Goal: Task Accomplishment & Management: Use online tool/utility

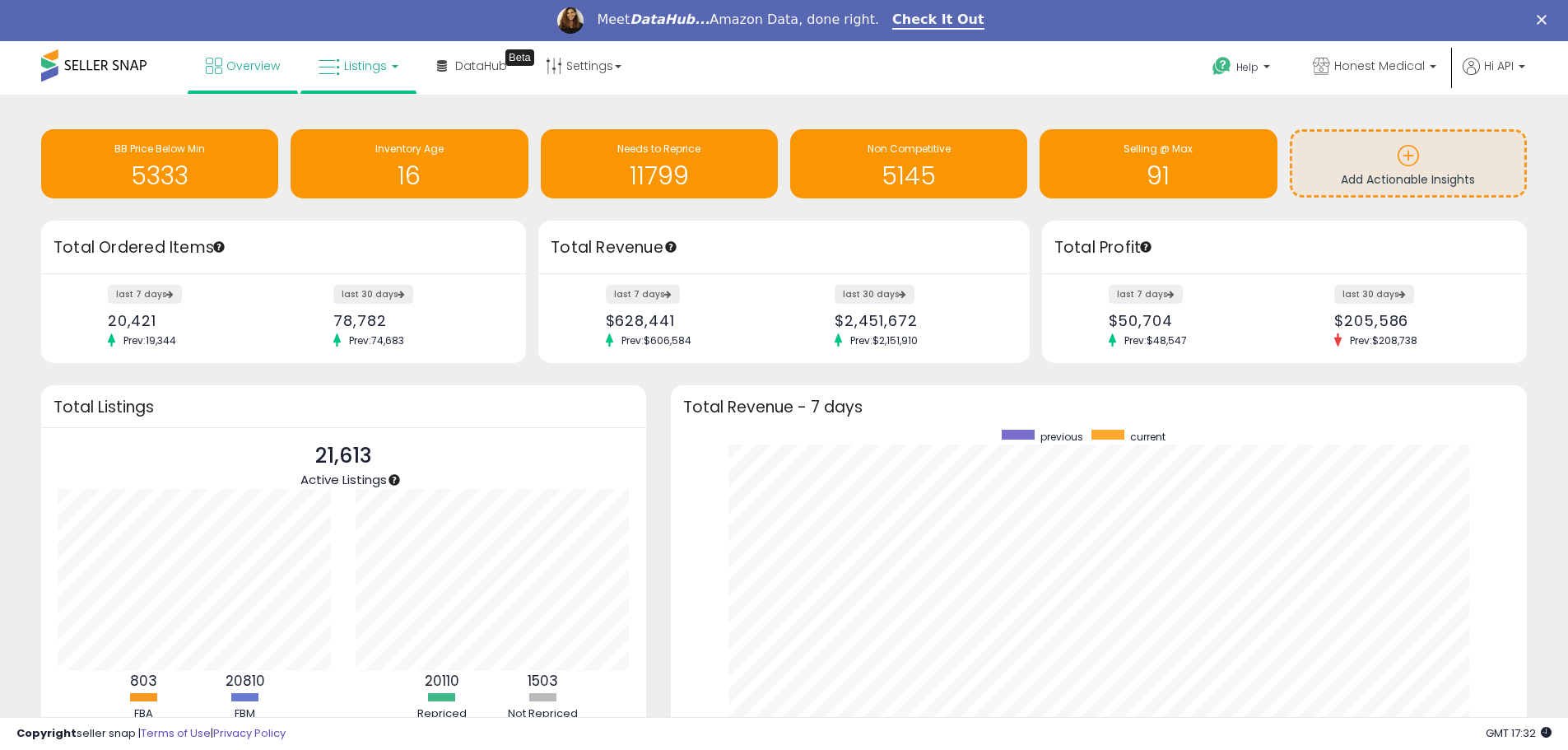
click at [346, 63] on span "Listings" at bounding box center [365, 65] width 43 height 16
click at [728, 107] on div "Retrieving insights data.. BB Price Below Min 5333 Inventory Age 16 Needs to Re…" at bounding box center [784, 488] width 1568 height 787
click at [342, 64] on link "Listings" at bounding box center [358, 66] width 104 height 50
click at [350, 115] on icon at bounding box center [370, 122] width 72 height 21
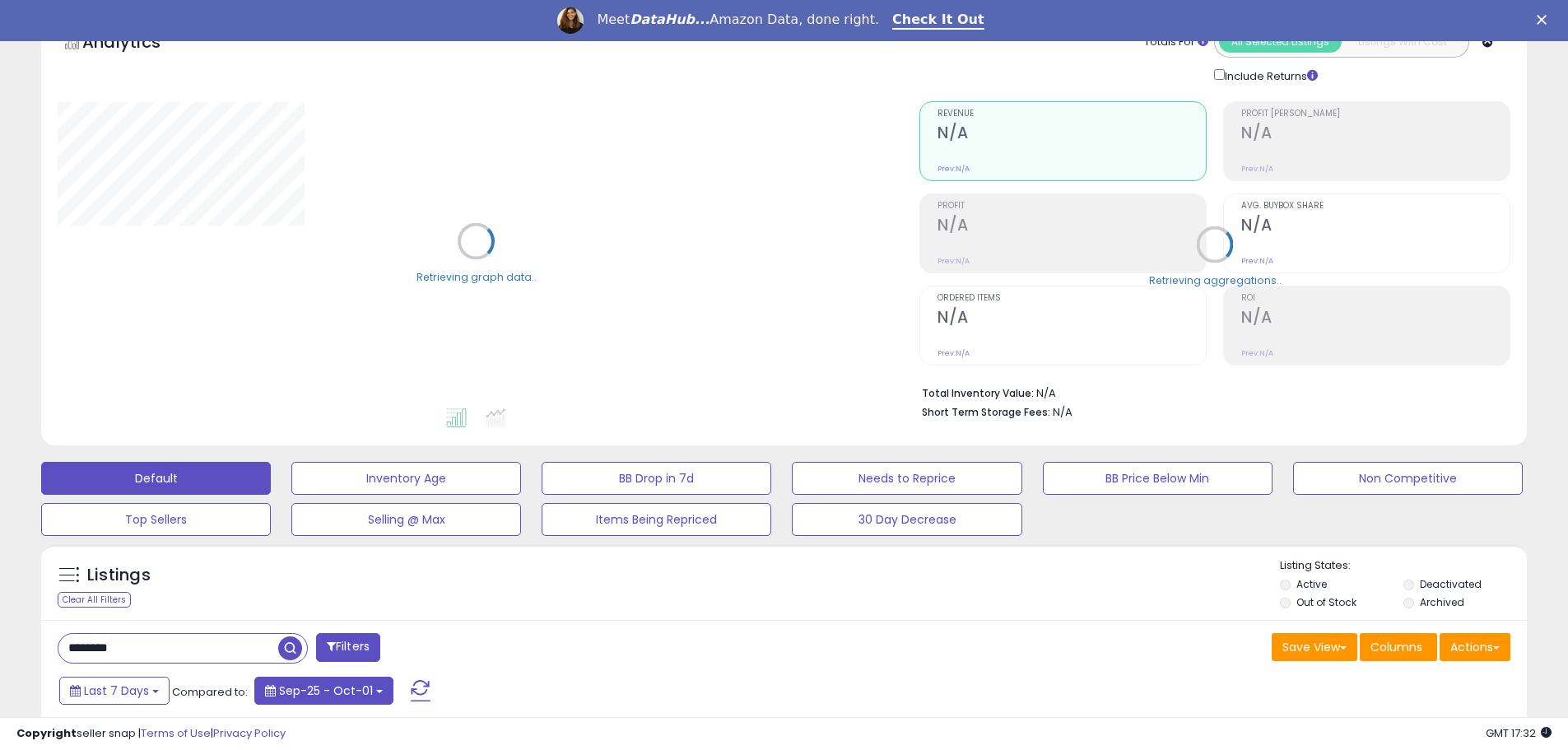
scroll to position [329, 0]
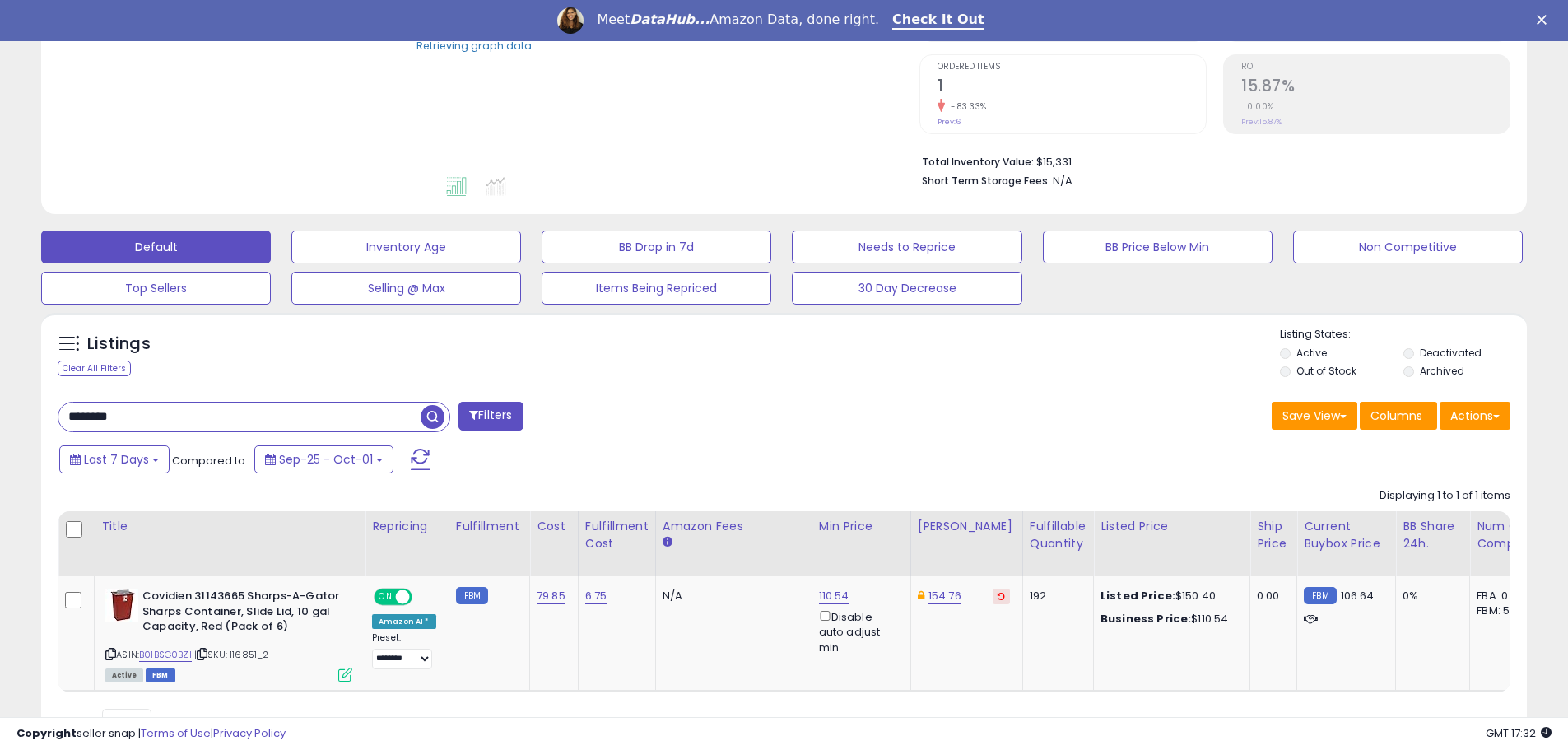
drag, startPoint x: 185, startPoint y: 423, endPoint x: 0, endPoint y: 417, distance: 185.1
click at [0, 417] on div "**********" at bounding box center [784, 293] width 1568 height 1054
paste input "**"
type input "**********"
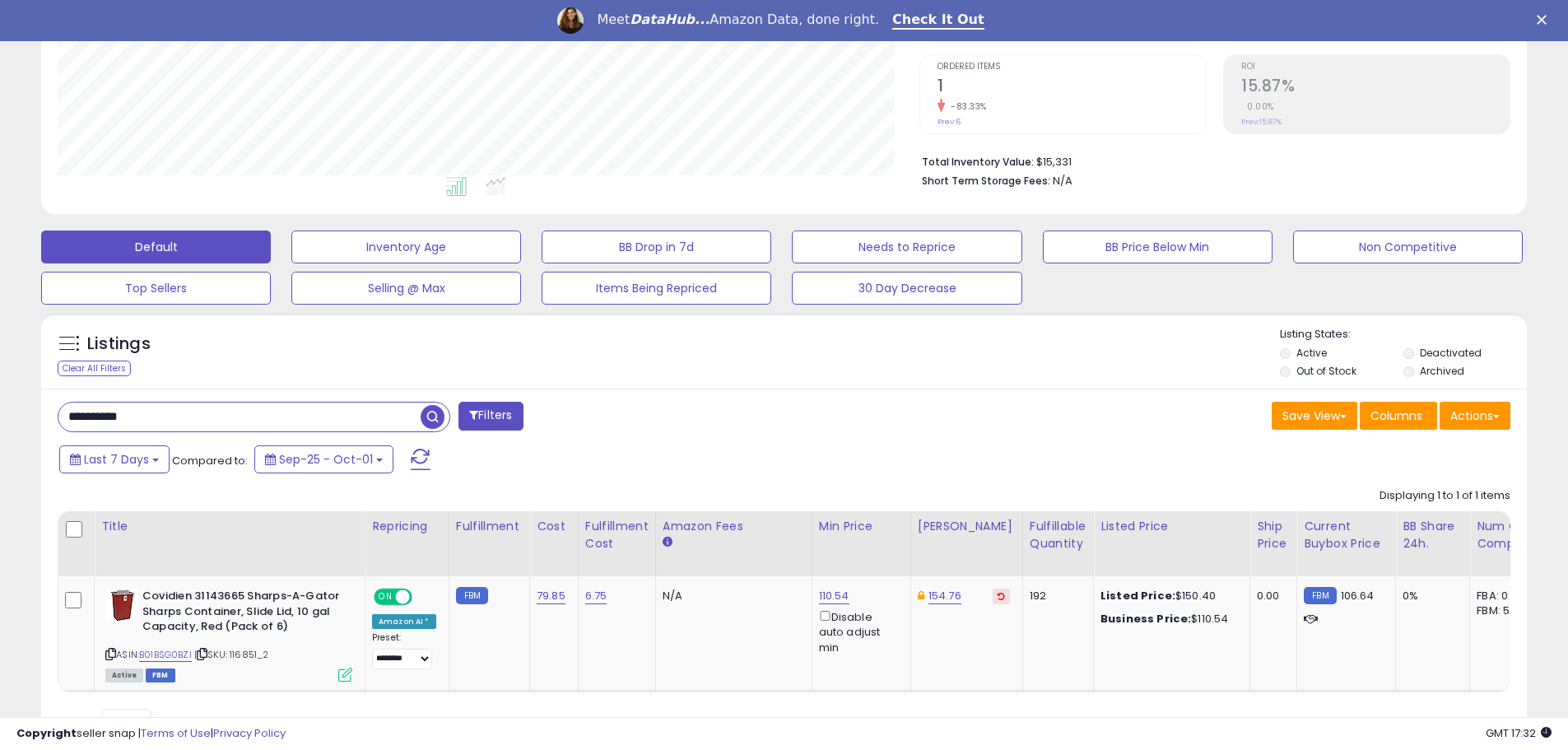
click at [436, 412] on span "button" at bounding box center [432, 417] width 24 height 24
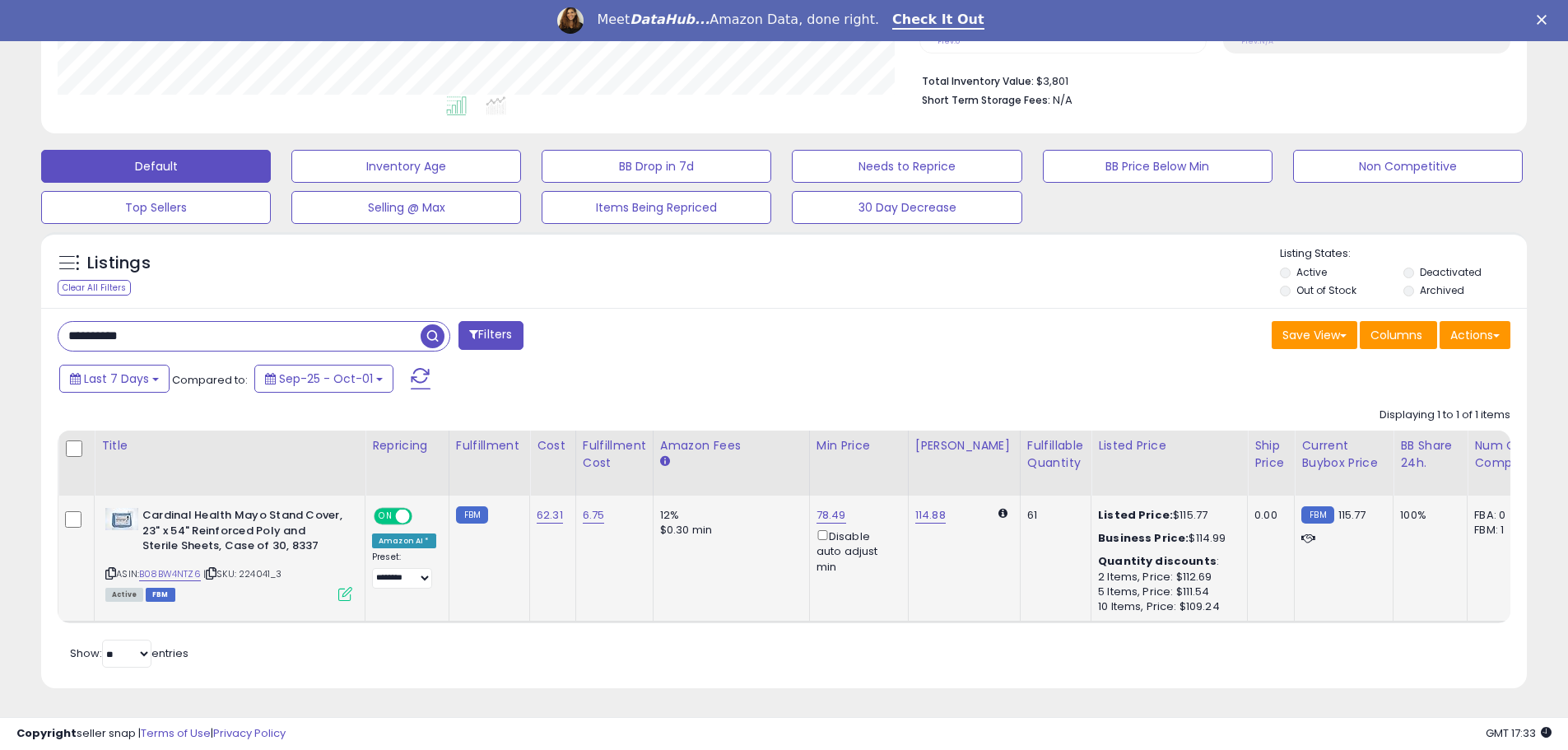
drag, startPoint x: 287, startPoint y: 564, endPoint x: 243, endPoint y: 560, distance: 44.2
click at [243, 560] on div "ASIN: B08BW4NTZ6 | SKU: 224041_3 Active FBM" at bounding box center [229, 554] width 247 height 92
copy span "224041_3"
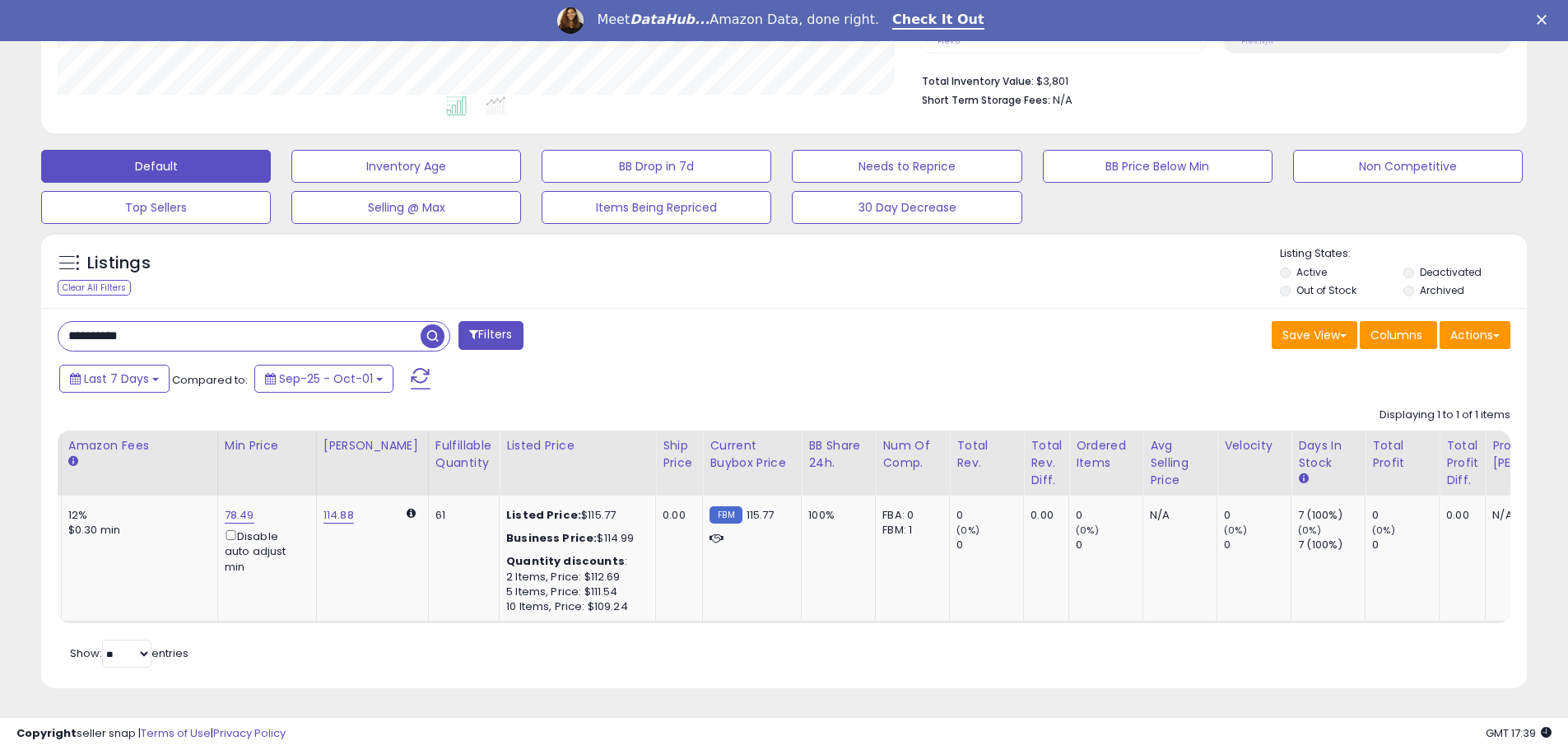
scroll to position [0, 445]
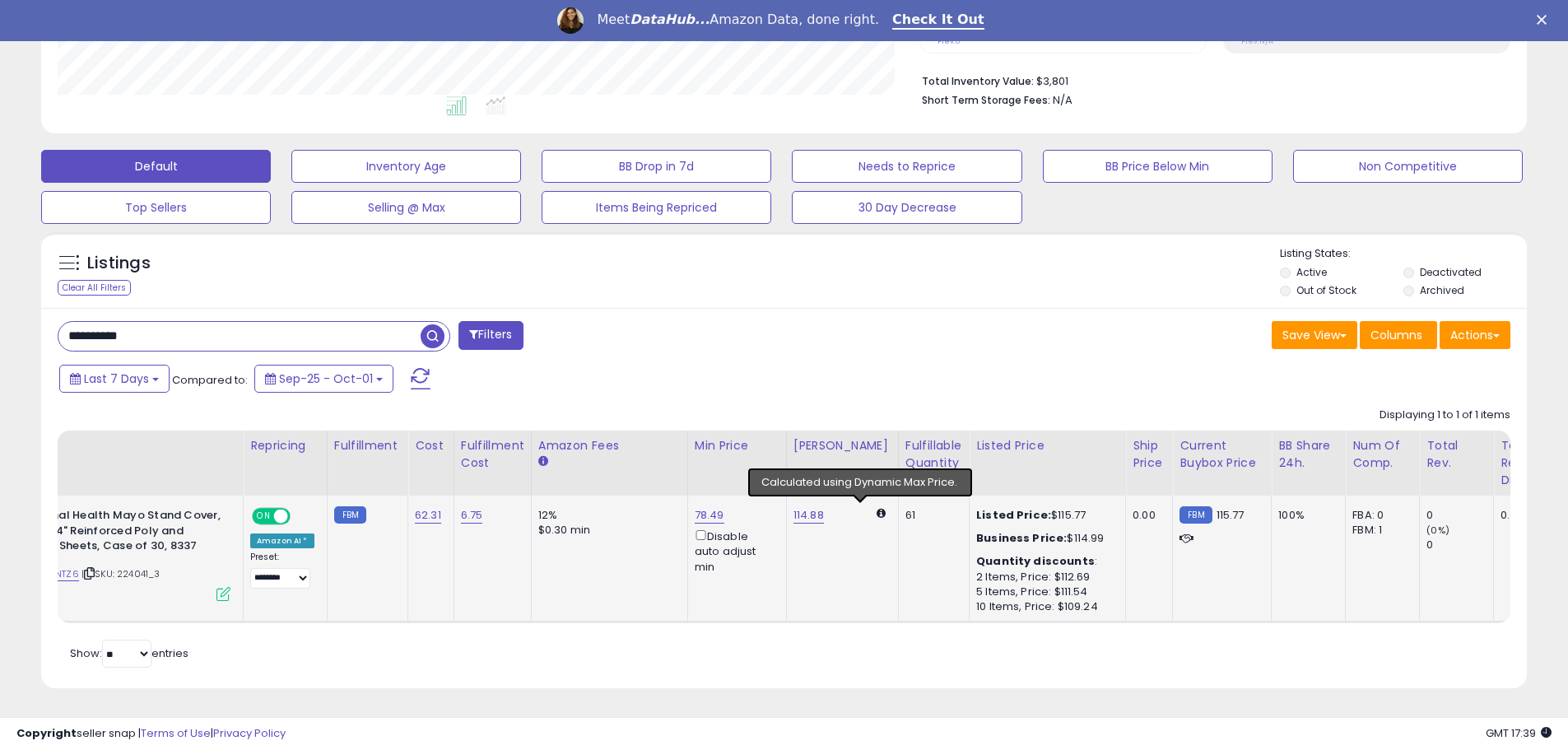
click at [877, 508] on icon at bounding box center [881, 513] width 9 height 11
drag, startPoint x: 168, startPoint y: 562, endPoint x: 122, endPoint y: 565, distance: 46.1
click at [122, 565] on div "ASIN: B08BW4NTZ6 | SKU: 224041_3 Active FBM" at bounding box center [107, 554] width 247 height 92
copy span "224041_3"
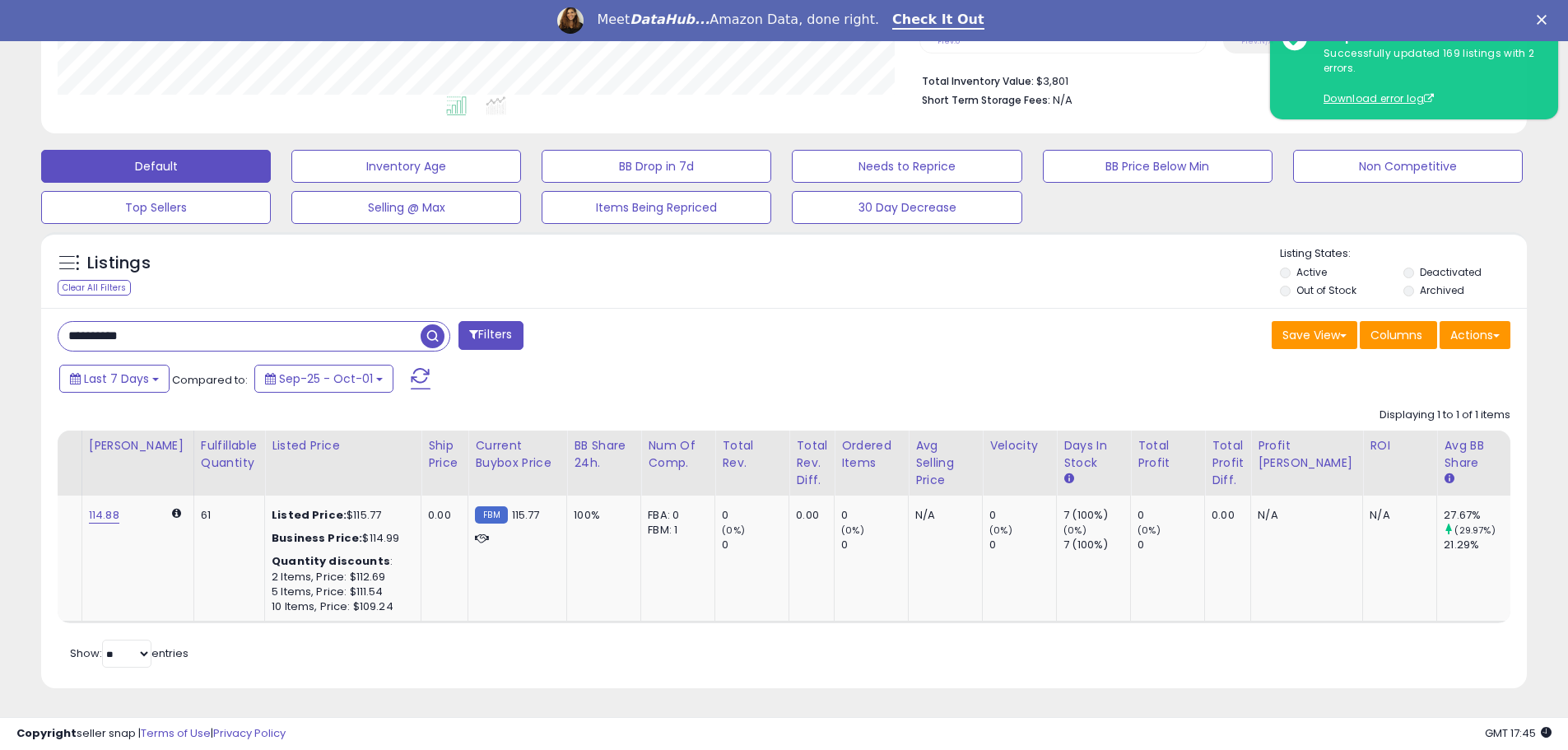
scroll to position [0, 824]
drag, startPoint x: 1264, startPoint y: 648, endPoint x: 1364, endPoint y: 646, distance: 100.0
click at [1364, 646] on div "Retrieving listings data.. Displaying 1 to 1 of 1 items Title Repricing" at bounding box center [784, 537] width 1453 height 274
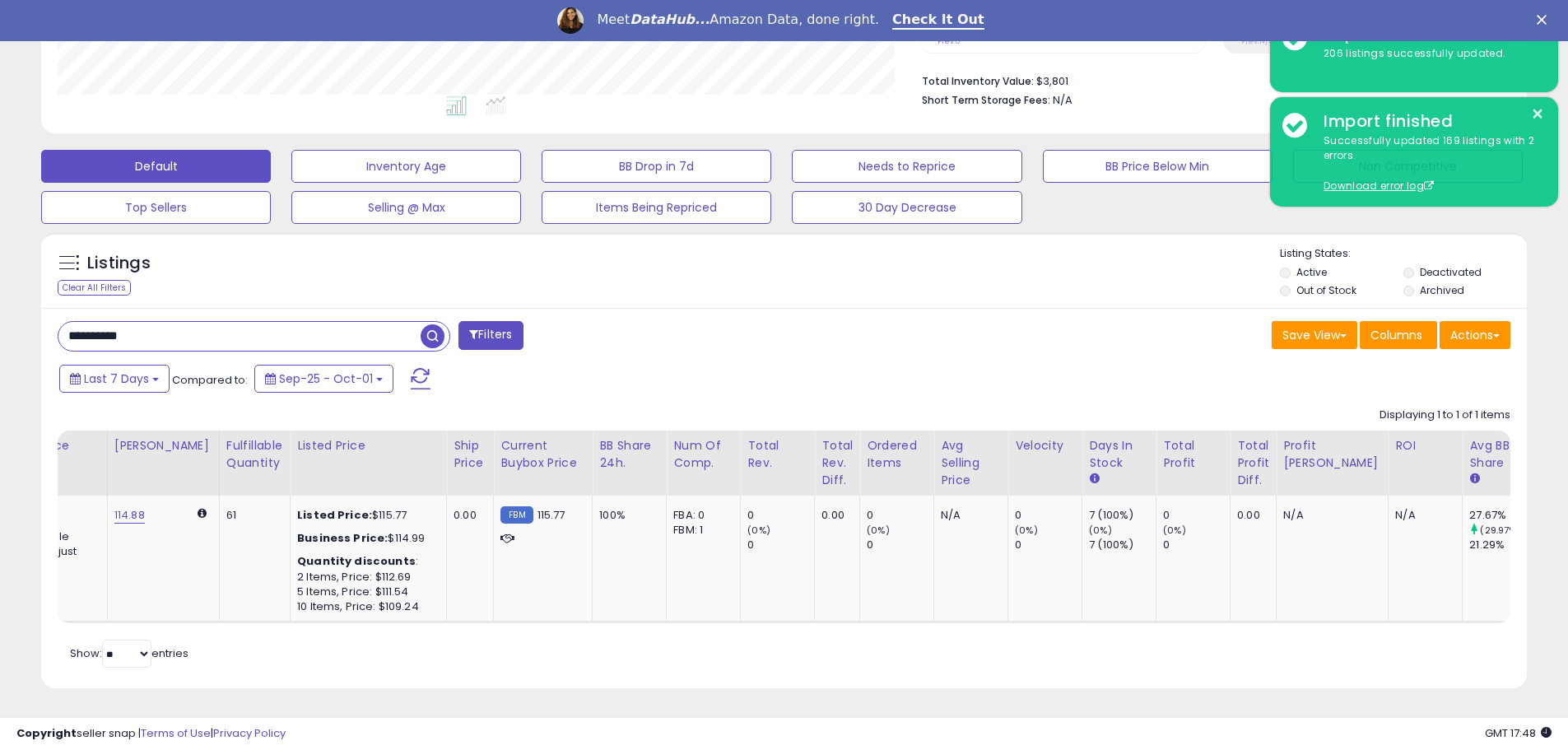
scroll to position [0, 666]
